Goal: Task Accomplishment & Management: Manage account settings

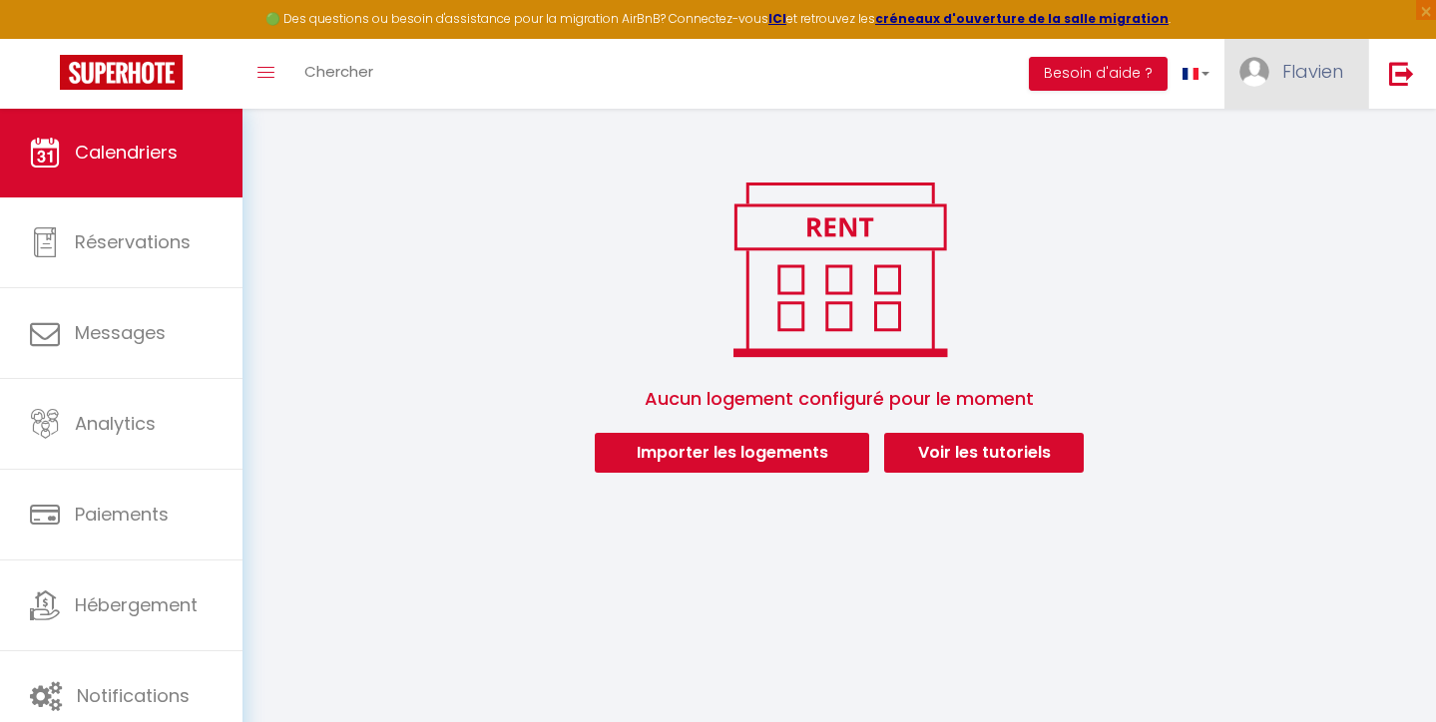
click at [1315, 76] on span "Flavien" at bounding box center [1312, 71] width 61 height 25
click at [1297, 136] on link "Paramètres" at bounding box center [1288, 139] width 148 height 34
select select "28"
select select "fr"
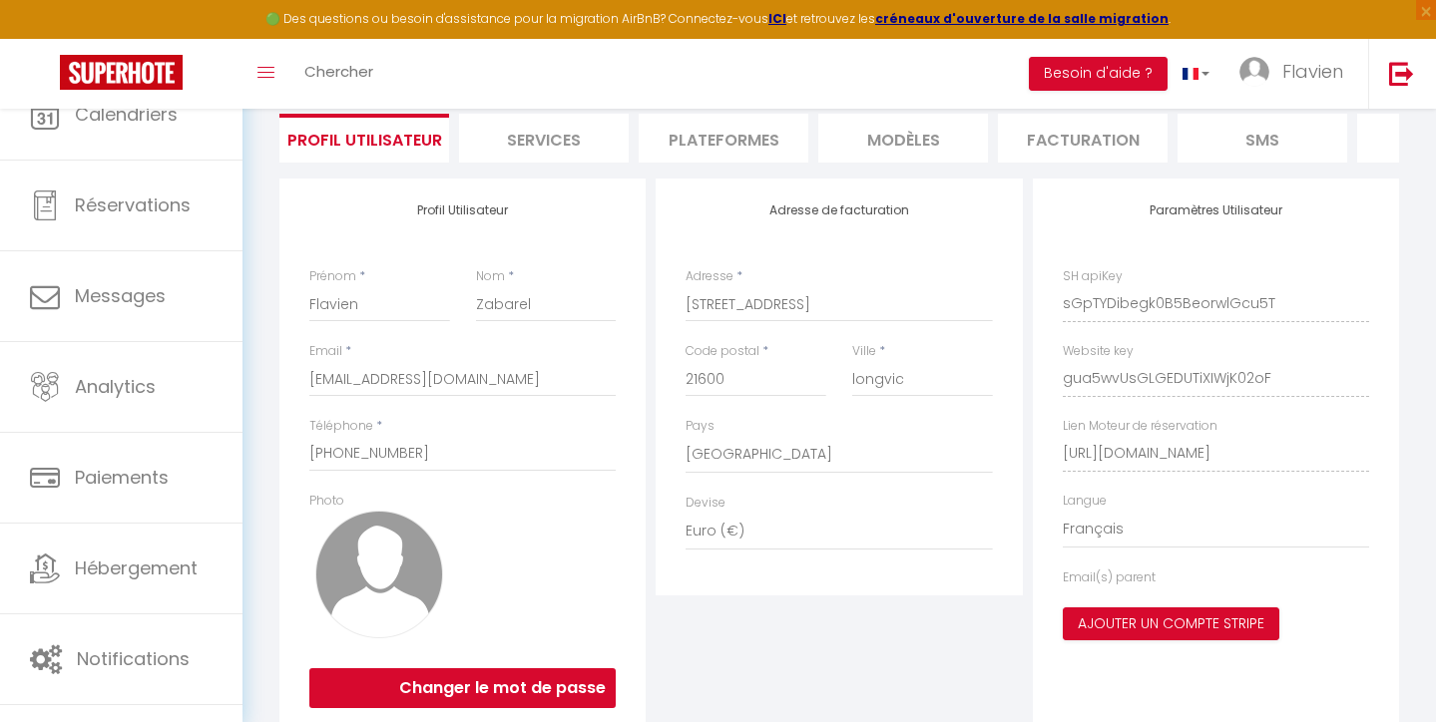
scroll to position [70, 0]
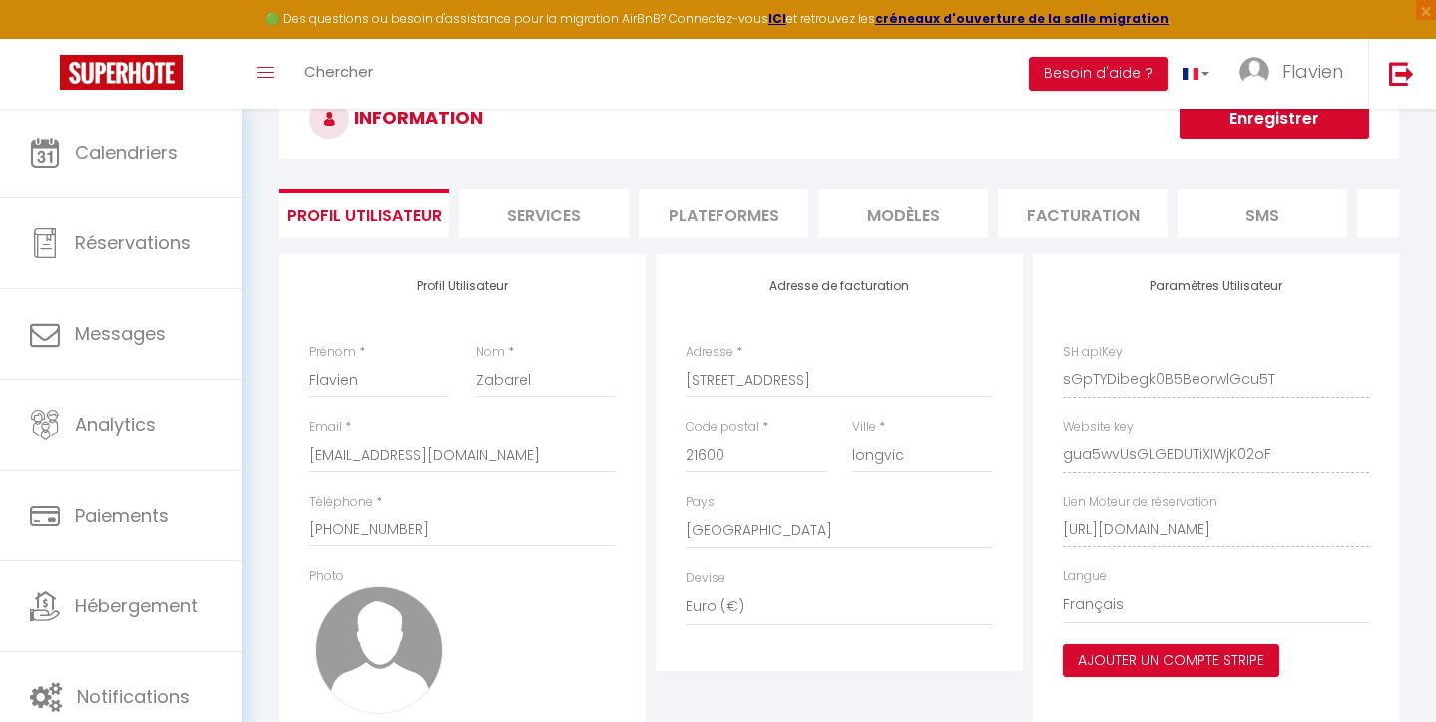
click at [583, 220] on li "Services" at bounding box center [544, 214] width 170 height 49
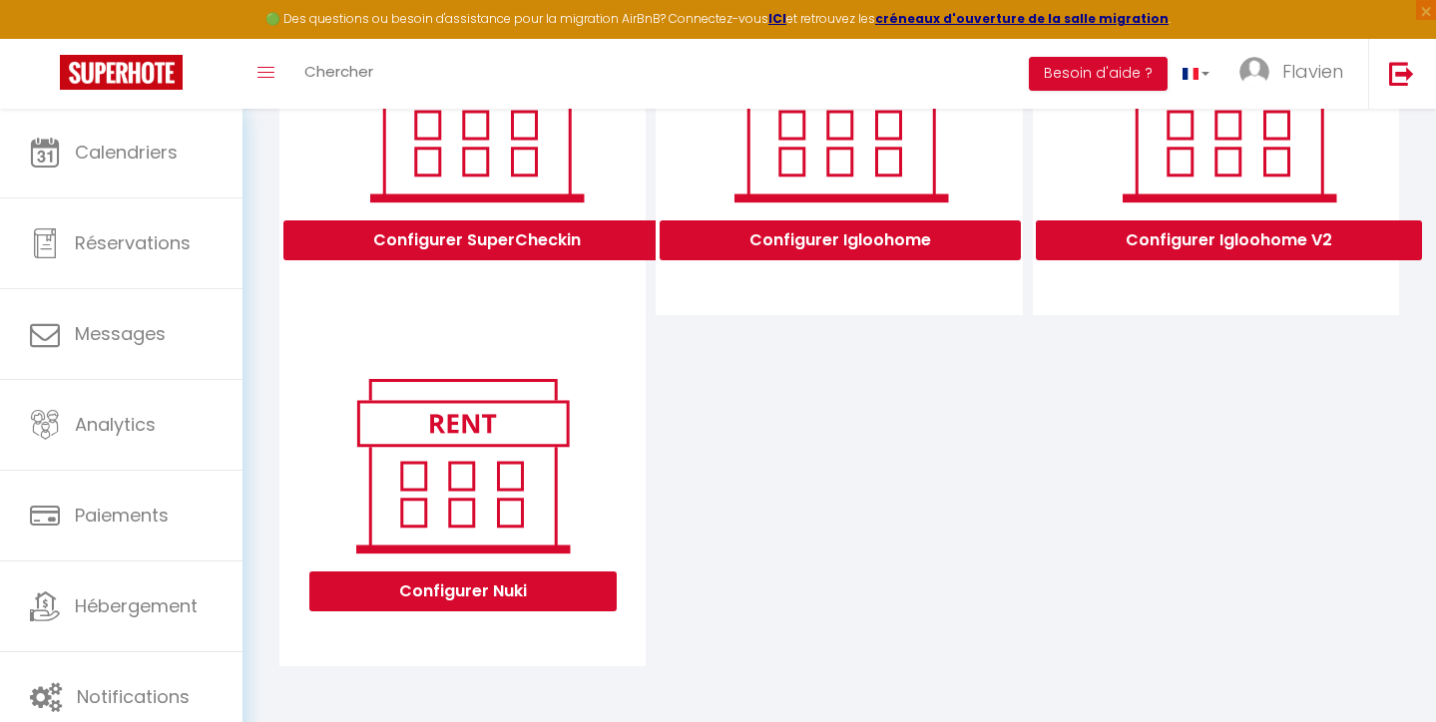
scroll to position [721, 0]
click at [464, 585] on button "Configurer Nuki" at bounding box center [462, 592] width 307 height 40
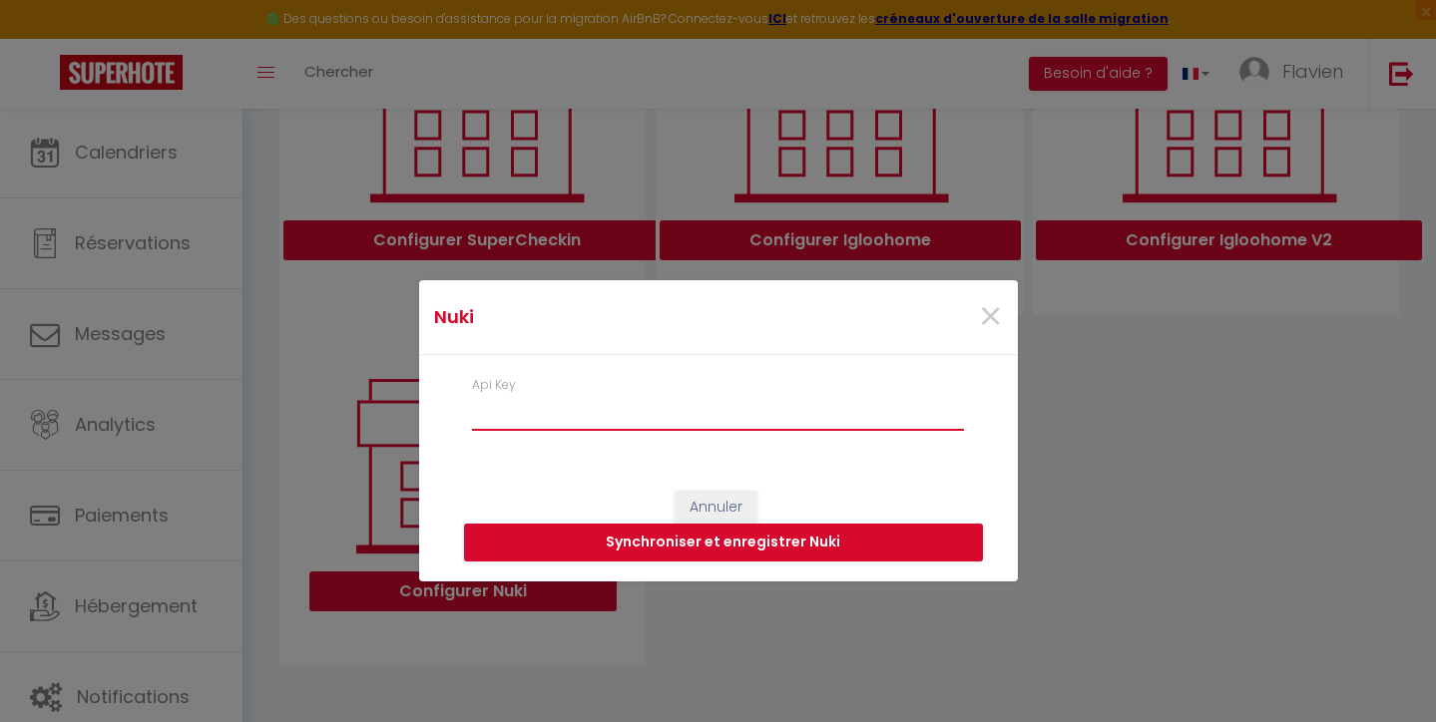
click at [582, 399] on input "Api Key" at bounding box center [718, 413] width 493 height 36
paste input "dfa668bf27f5992c88964df36106e2bba5c7e9d09484a085e19fb7379a65be175ca6acb6131a3686"
type input "dfa668bf27f5992c88964df36106e2bba5c7e9d09484a085e19fb7379a65be175ca6acb6131a3686"
click at [792, 549] on button "Synchroniser et enregistrer Nuki" at bounding box center [723, 543] width 519 height 38
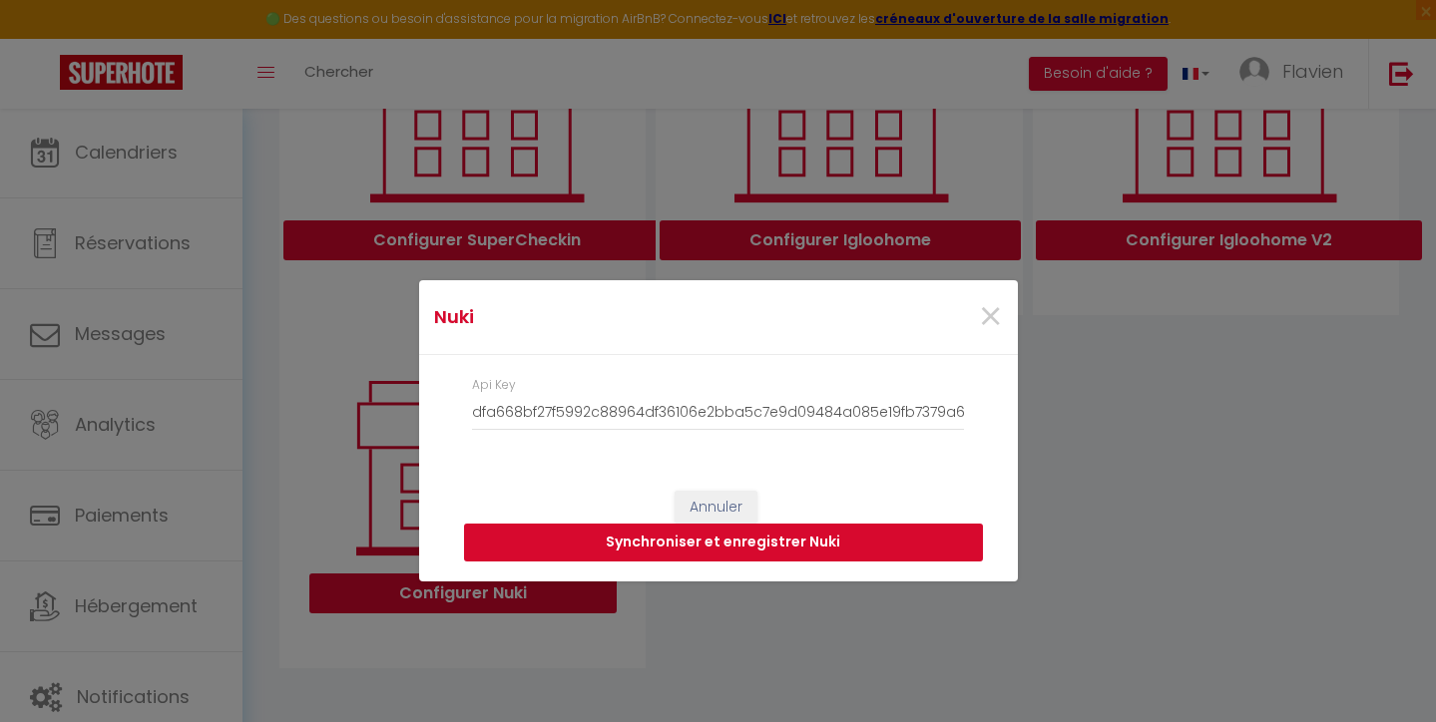
click at [798, 538] on button "Synchroniser et enregistrer Nuki" at bounding box center [723, 543] width 519 height 38
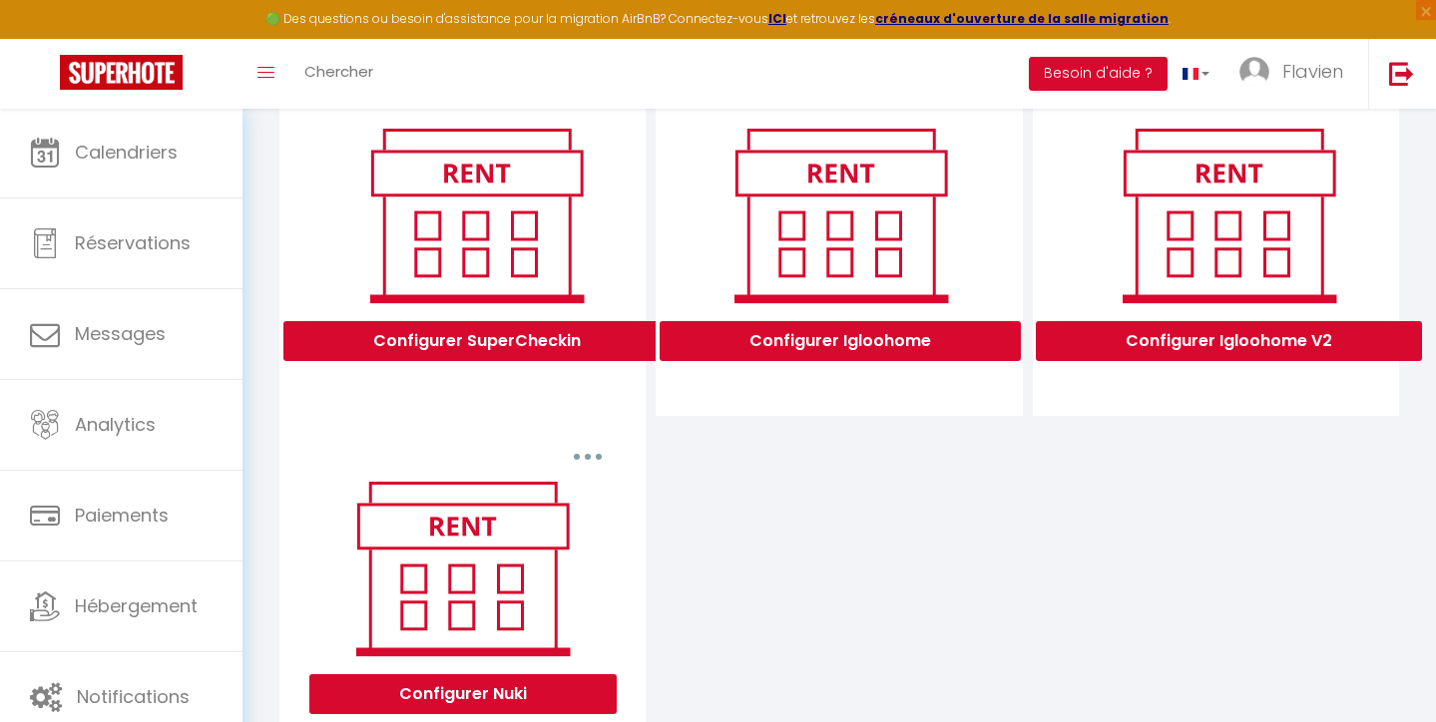
scroll to position [614, 0]
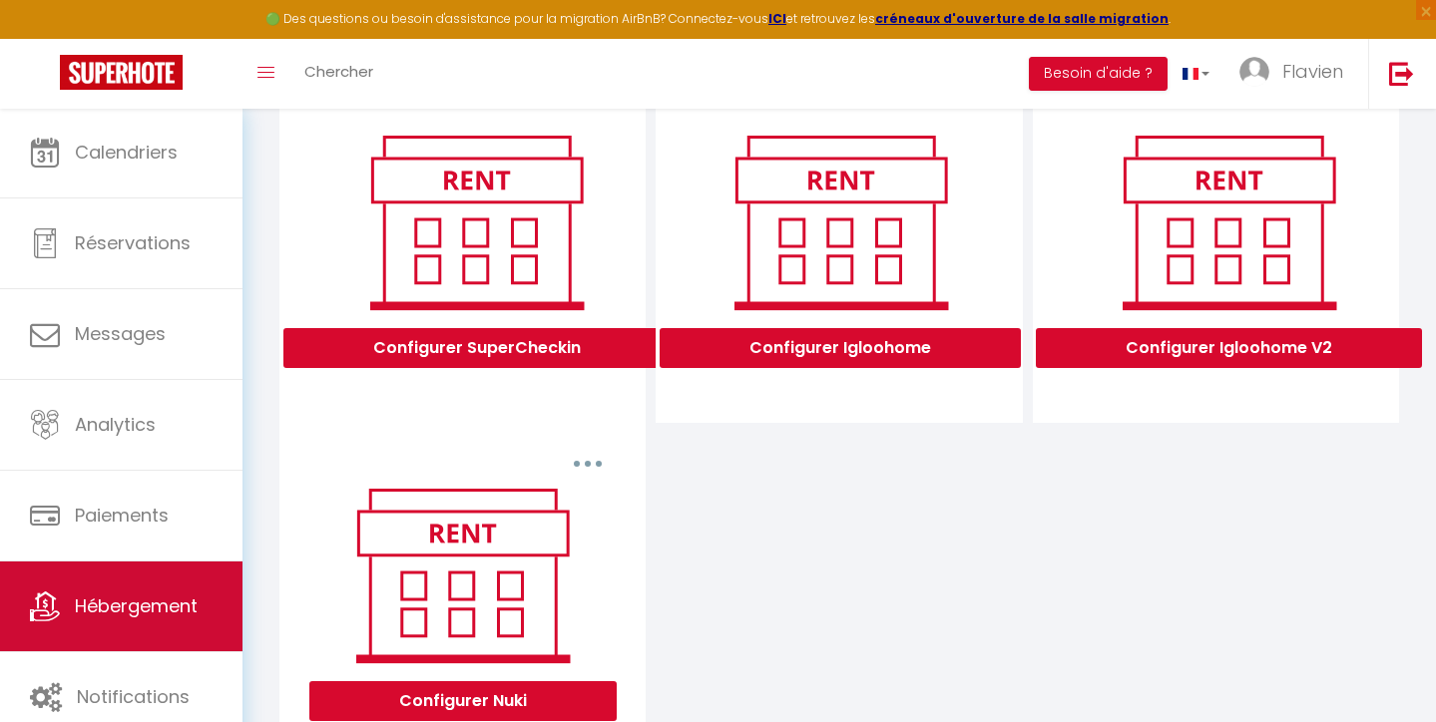
click at [179, 602] on span "Hébergement" at bounding box center [136, 606] width 123 height 25
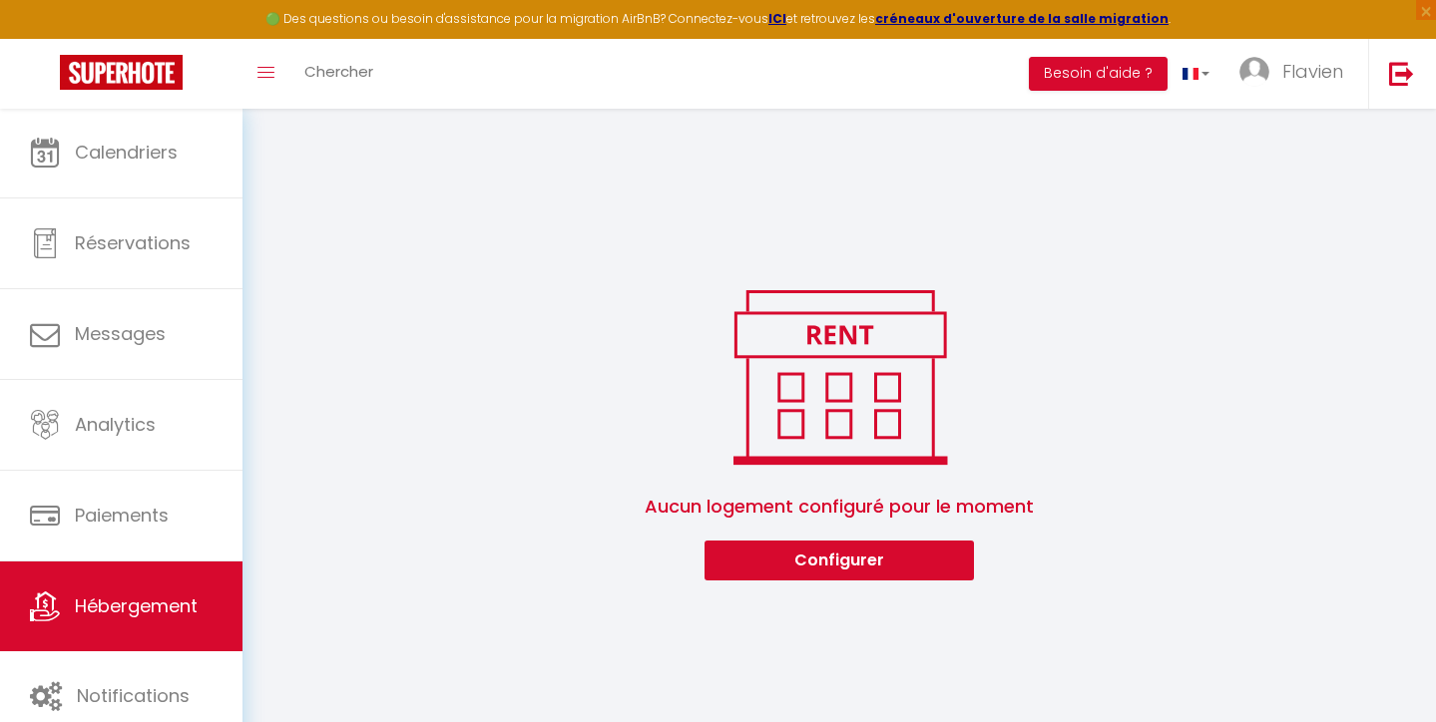
click at [808, 564] on button "Configurer" at bounding box center [838, 561] width 269 height 40
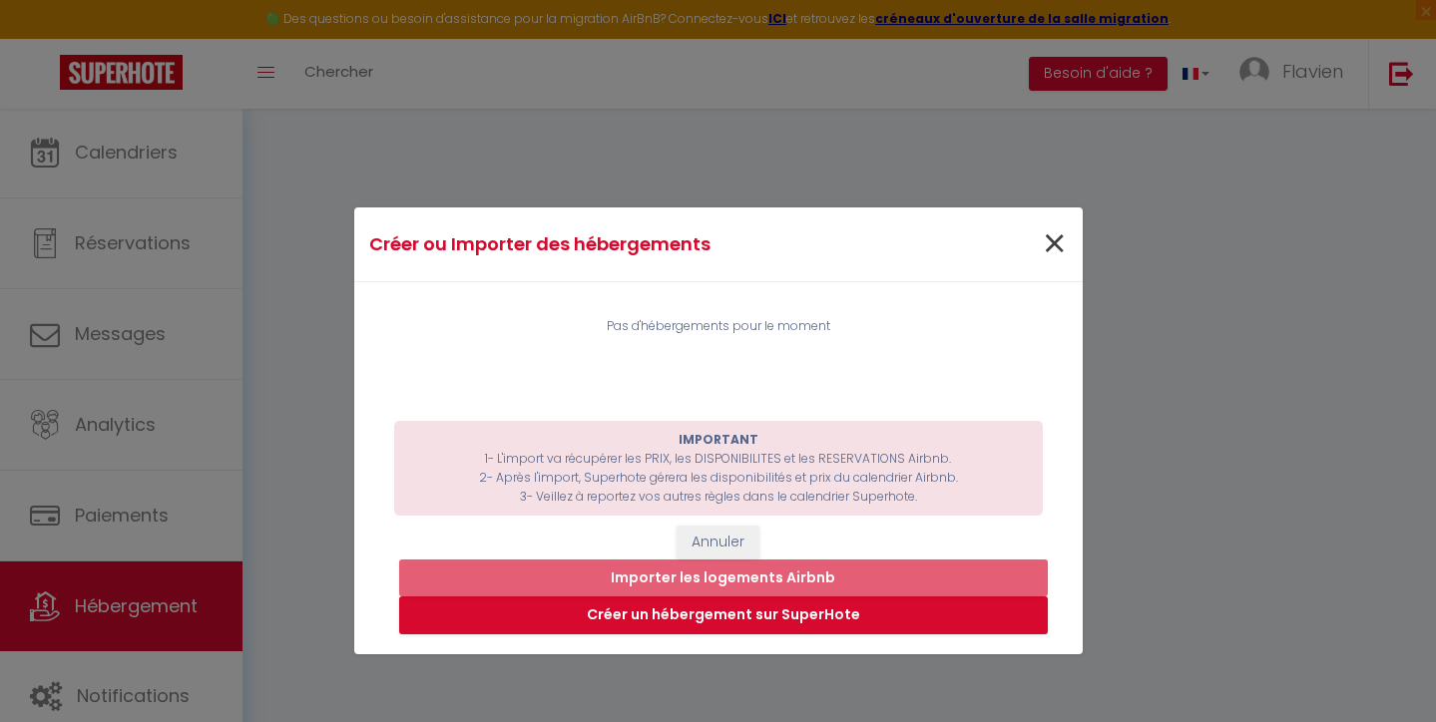
click at [1043, 242] on span "×" at bounding box center [1054, 245] width 25 height 60
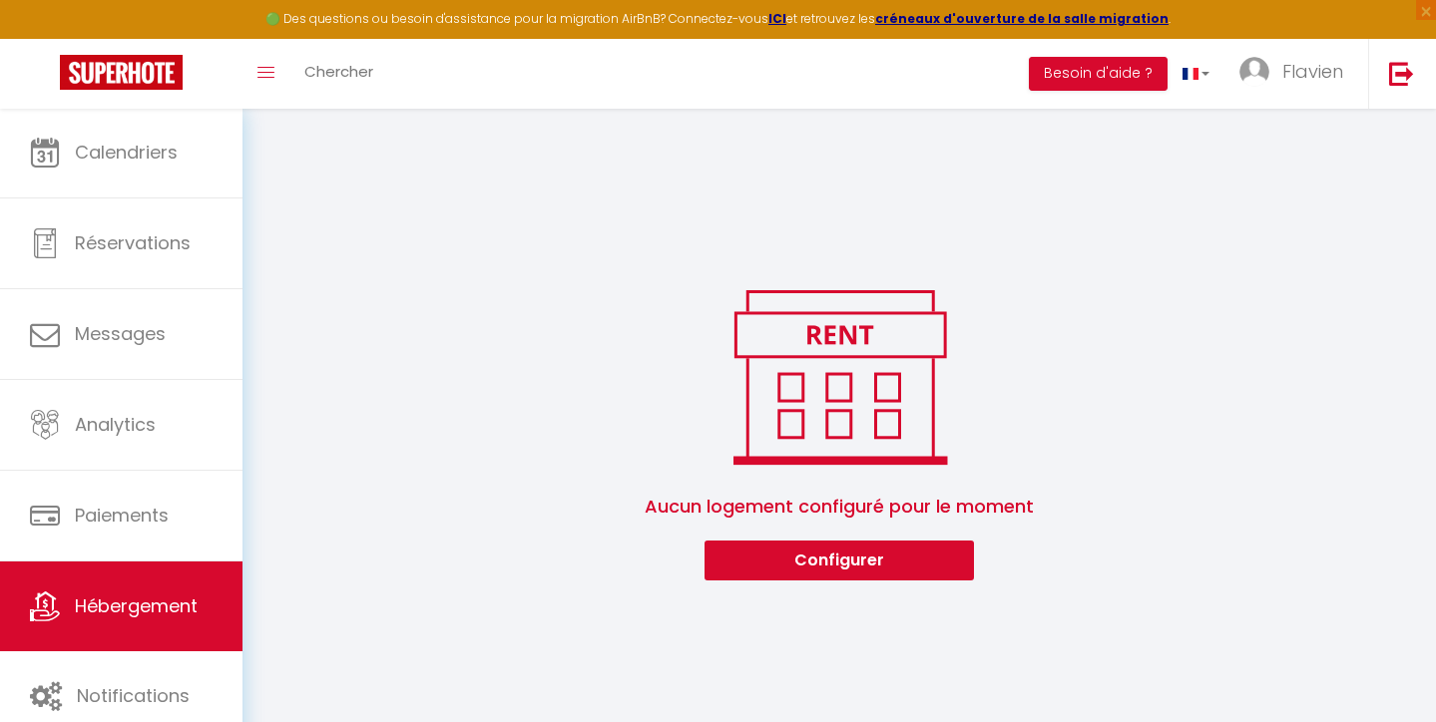
click at [951, 251] on div "0 Hébergements Actions Créer un Hébergement Nouveau groupe Initialiser les appa…" at bounding box center [838, 356] width 1193 height 497
